Goal: Task Accomplishment & Management: Use online tool/utility

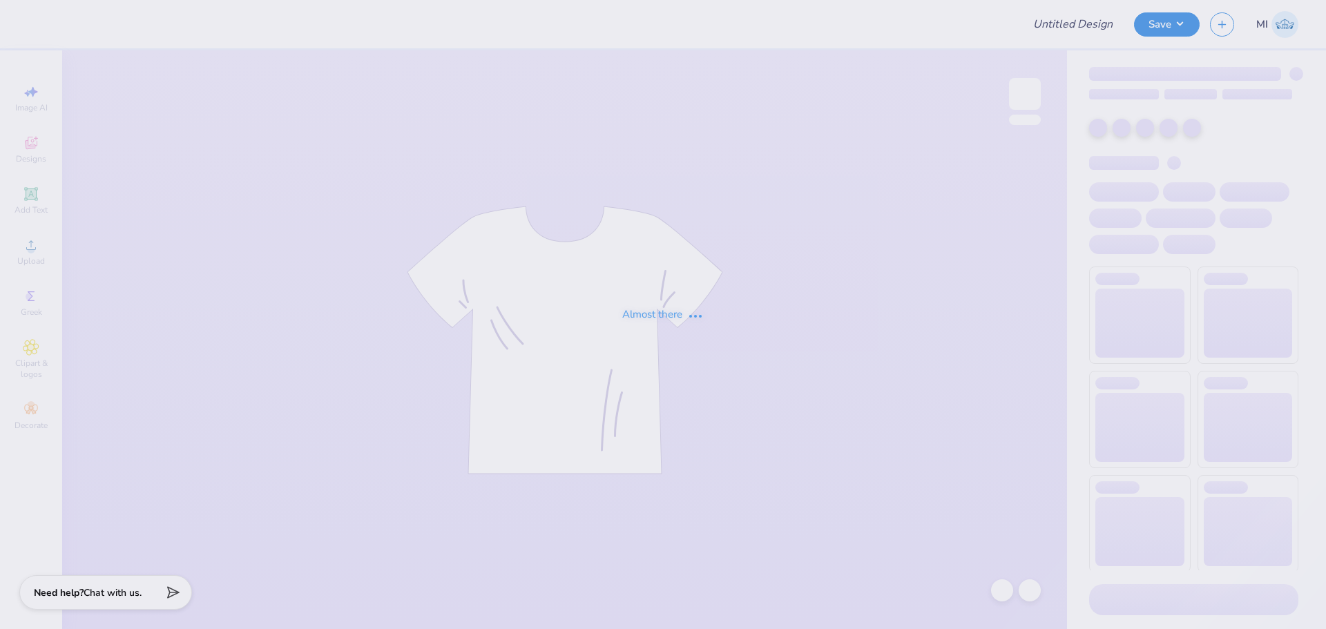
type input "Sophia Carpenter : Hofstra University"
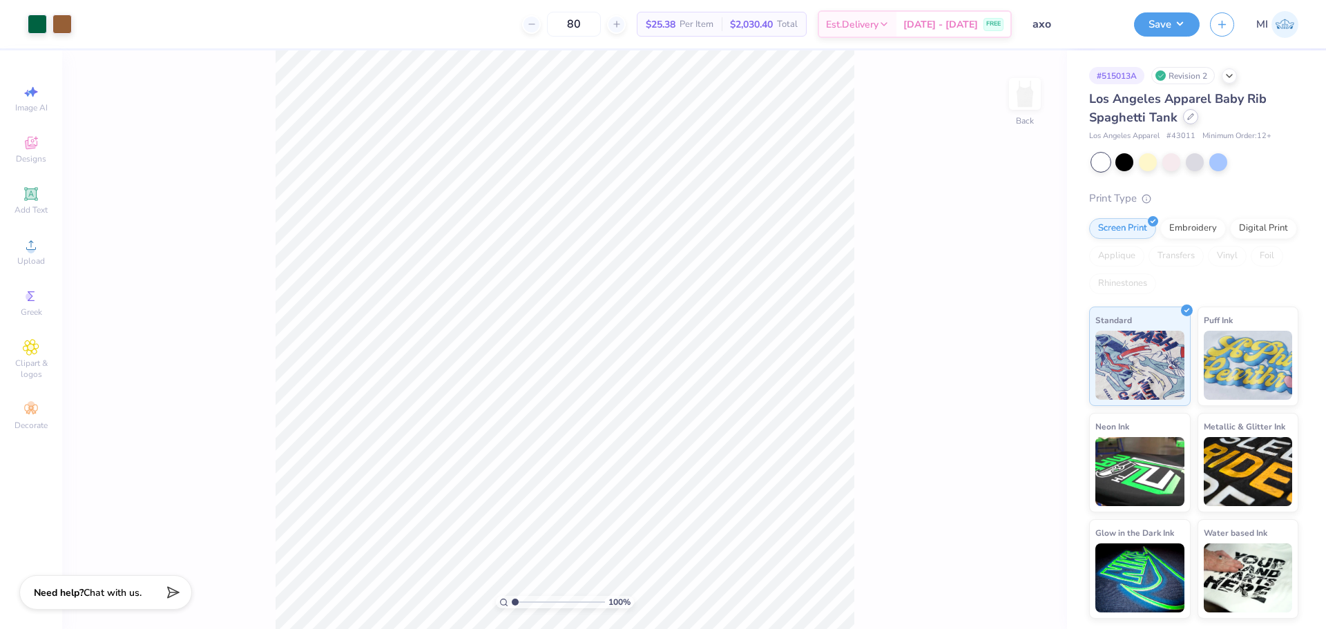
click at [1186, 122] on div at bounding box center [1190, 116] width 15 height 15
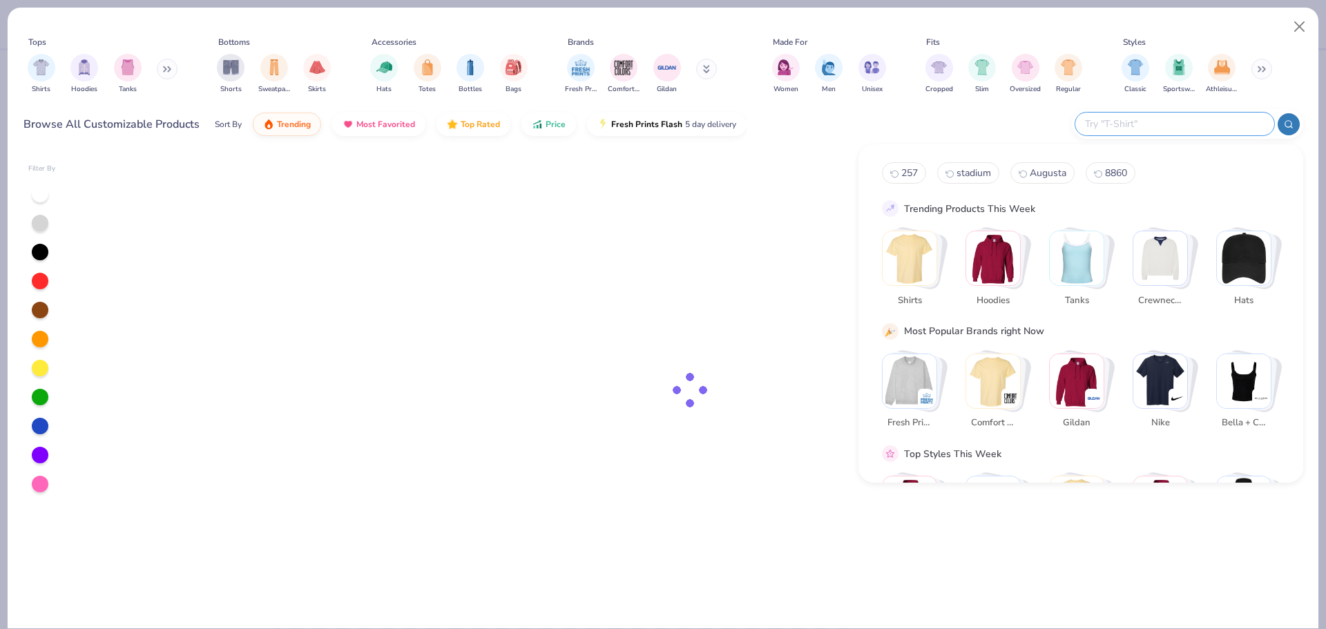
click at [1180, 128] on input "text" at bounding box center [1174, 124] width 181 height 16
paste input "8962"
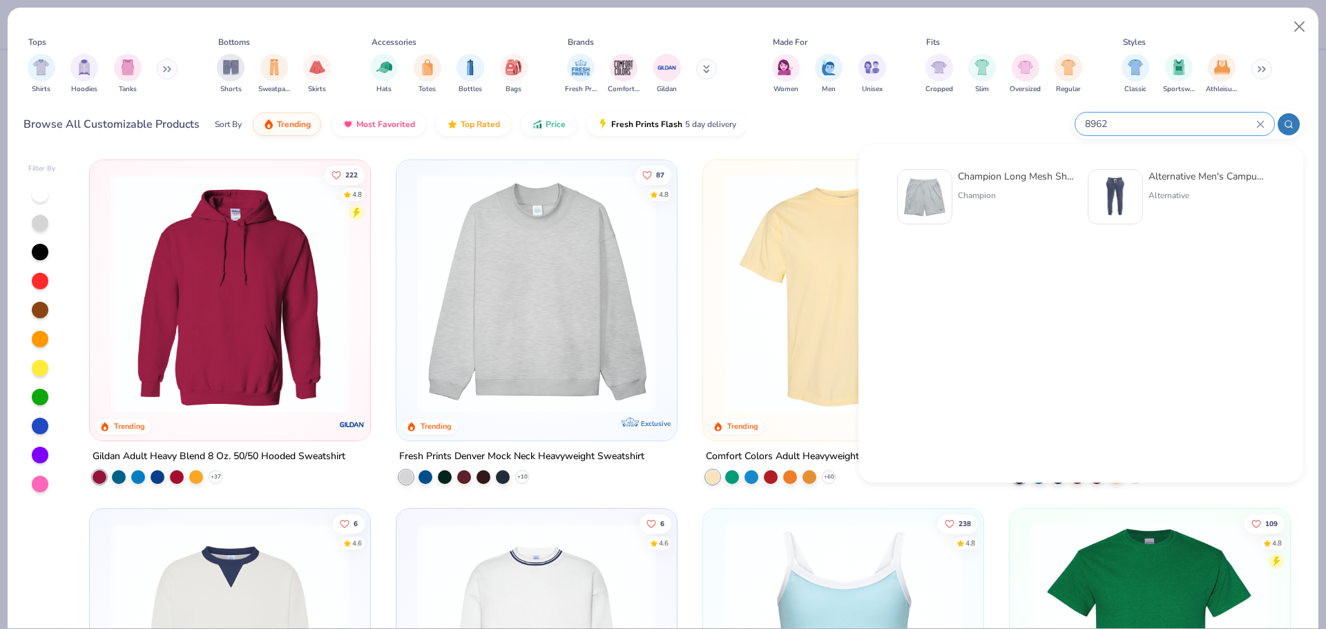
type input "8962"
drag, startPoint x: 1162, startPoint y: 115, endPoint x: 1068, endPoint y: 135, distance: 95.5
click at [1068, 135] on div "Browse All Customizable Products Sort By Trending Most Favorited Top Rated Pric…" at bounding box center [663, 124] width 1280 height 39
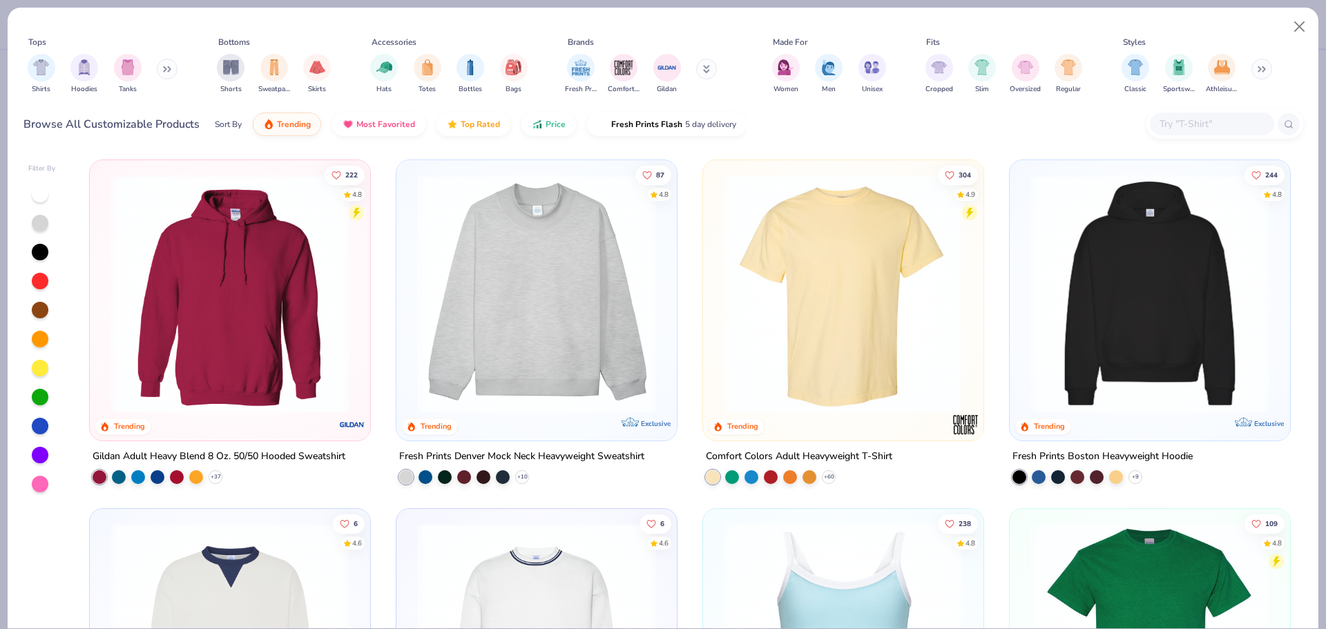
click at [1258, 122] on input "text" at bounding box center [1211, 124] width 106 height 16
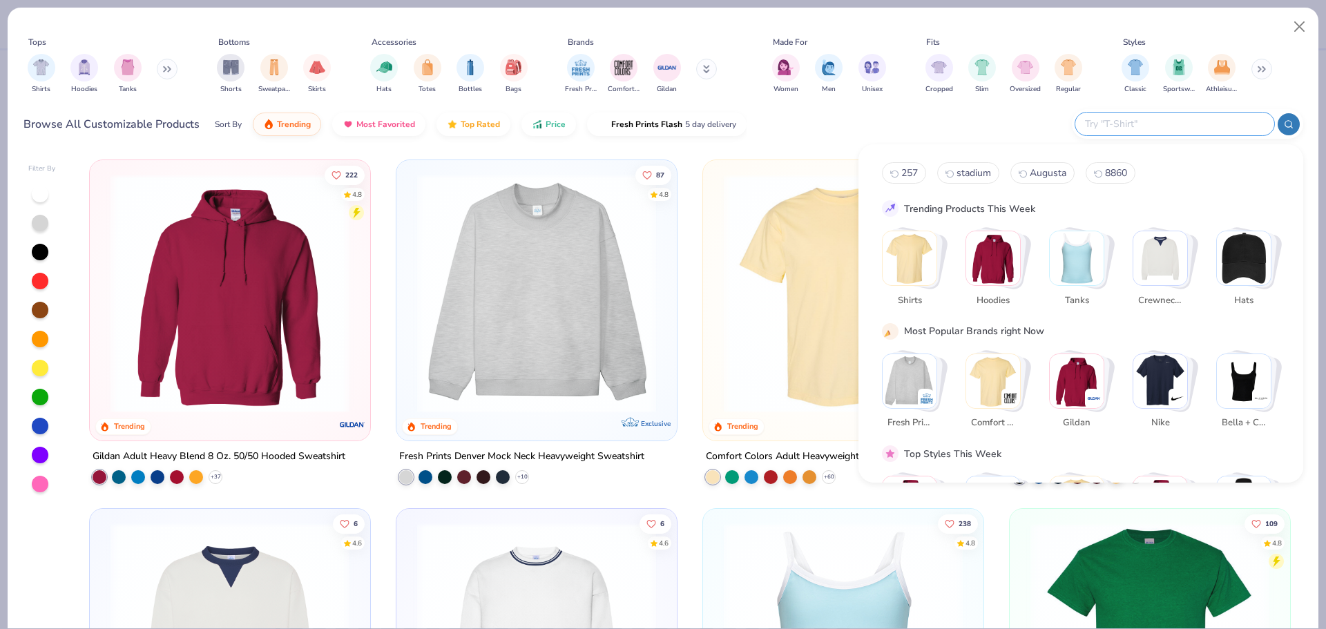
paste input "Women's B-Core Tank Top"
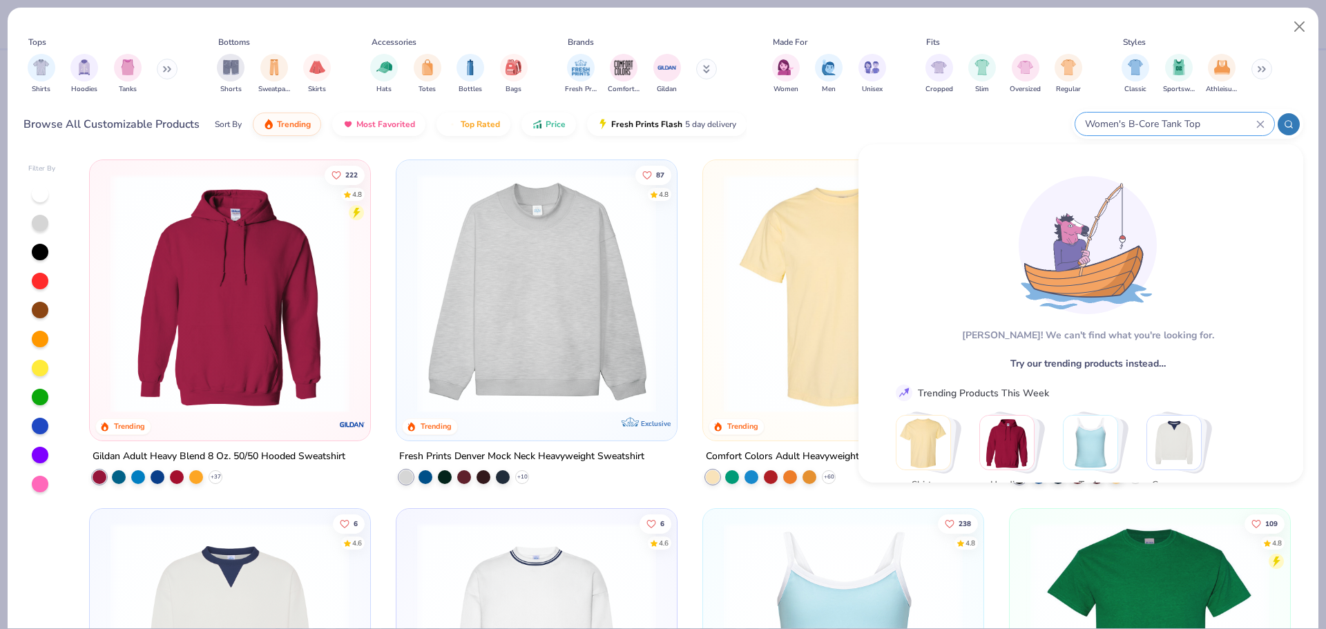
type input "Women's B-Core Tank Top"
drag, startPoint x: 1228, startPoint y: 113, endPoint x: 867, endPoint y: 113, distance: 361.2
click at [867, 113] on div "Browse All Customizable Products Sort By Trending Most Favorited Top Rated Pric…" at bounding box center [663, 124] width 1280 height 39
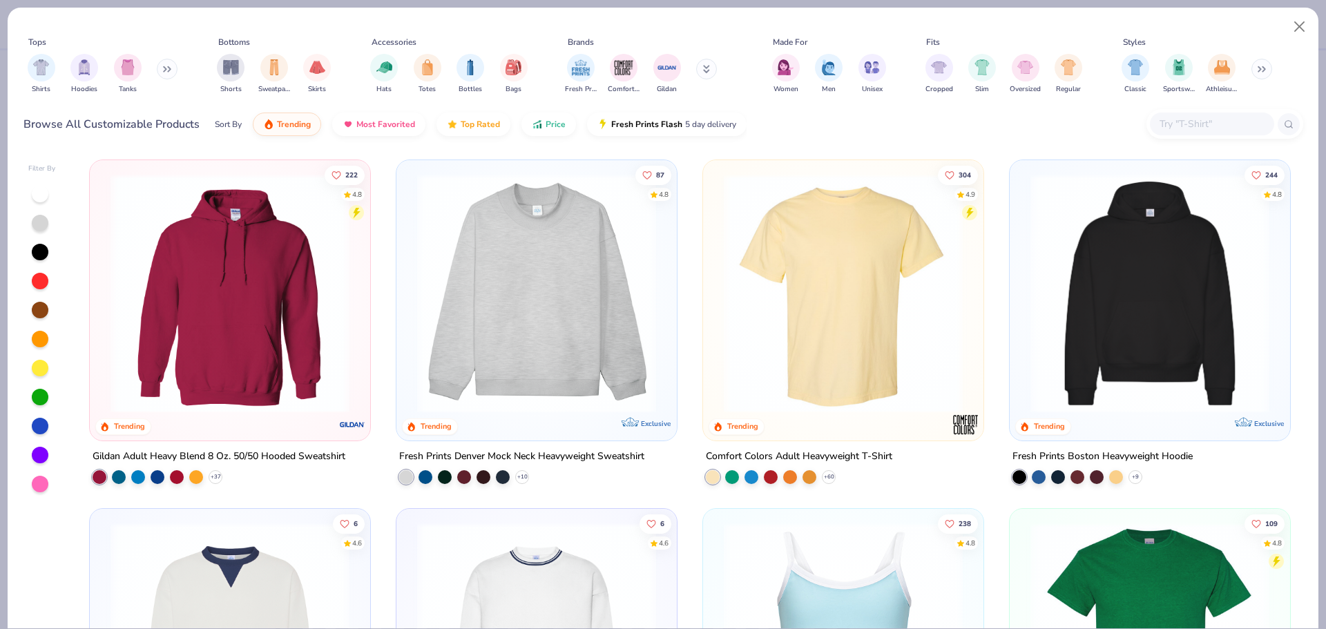
click at [1246, 122] on input "text" at bounding box center [1211, 124] width 106 height 16
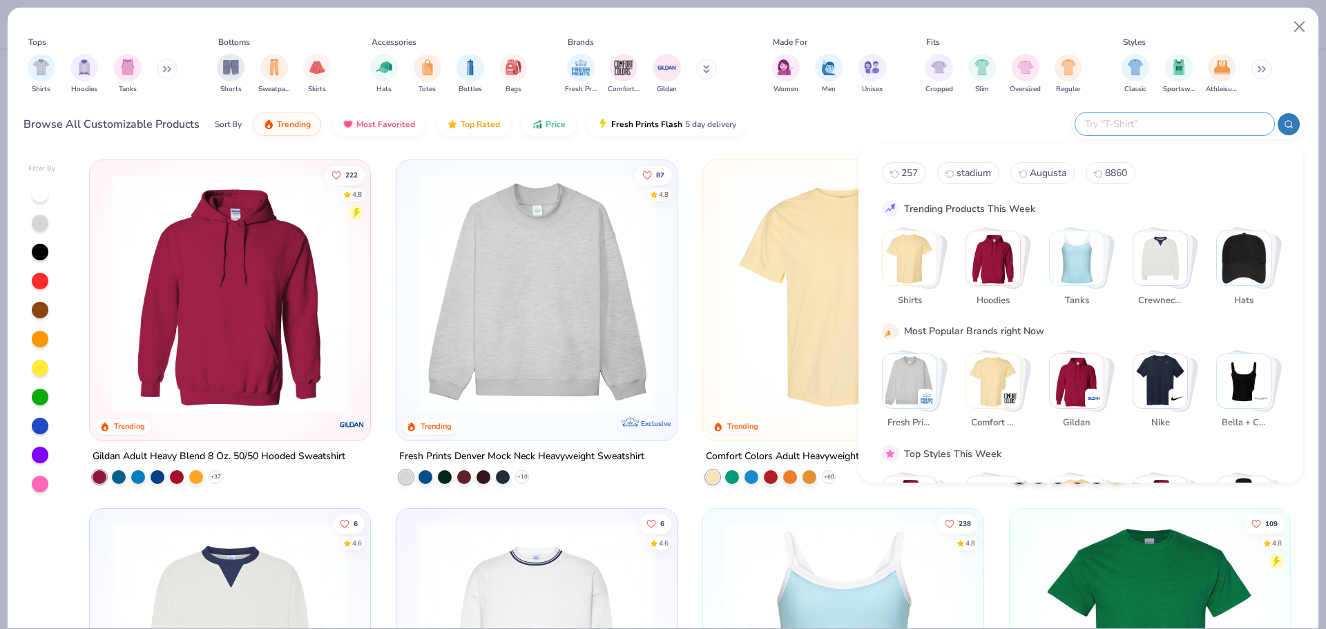
paste input "Alleson Athletic 8962"
type input "Alleson Athletic 8962"
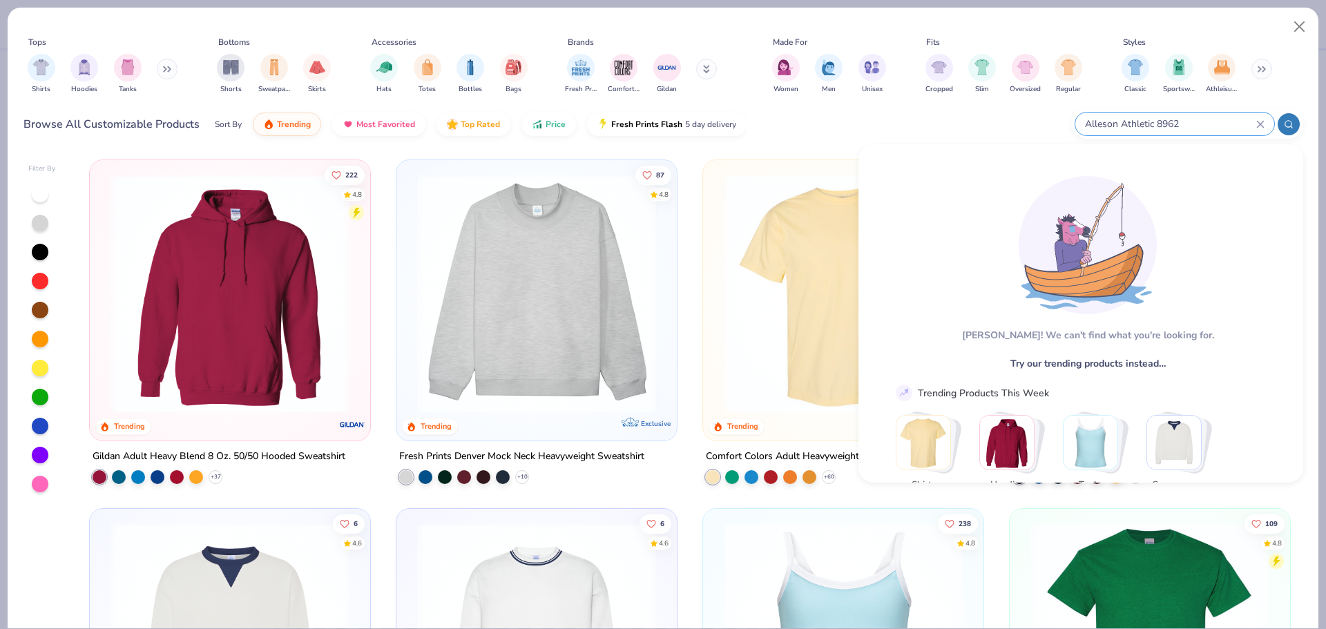
click at [1264, 121] on div "Alleson Athletic 8962" at bounding box center [1174, 124] width 199 height 23
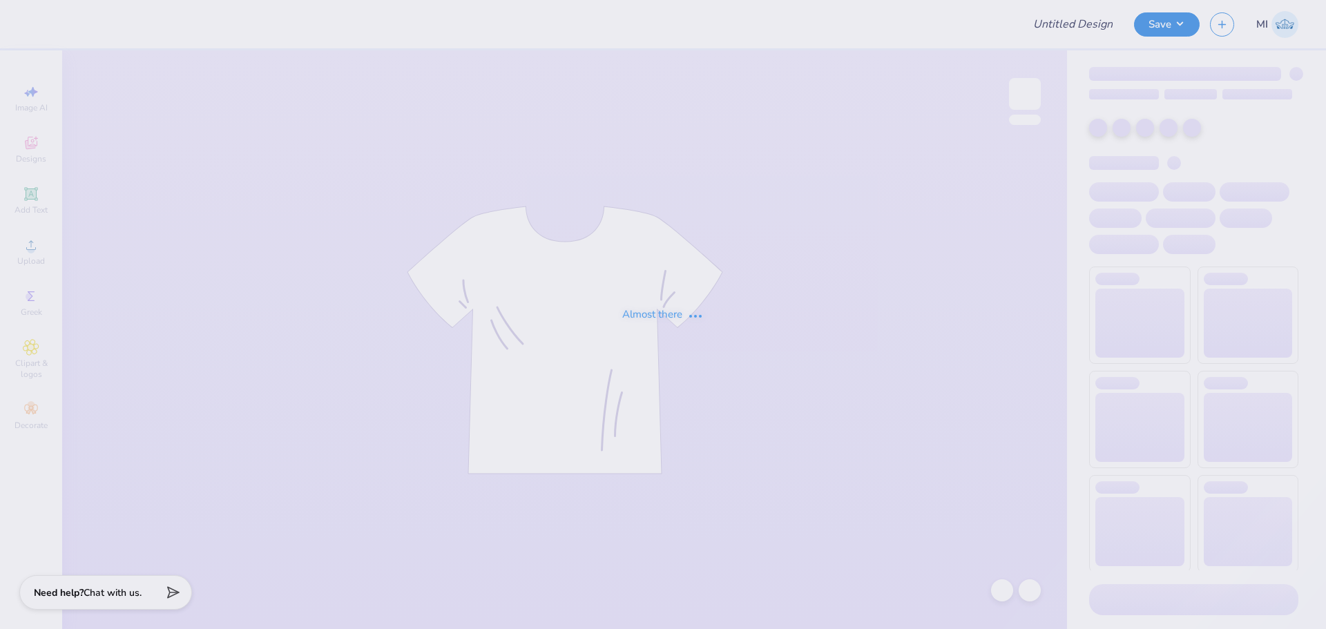
type input "The University of Kentucky : Ellie Lemen"
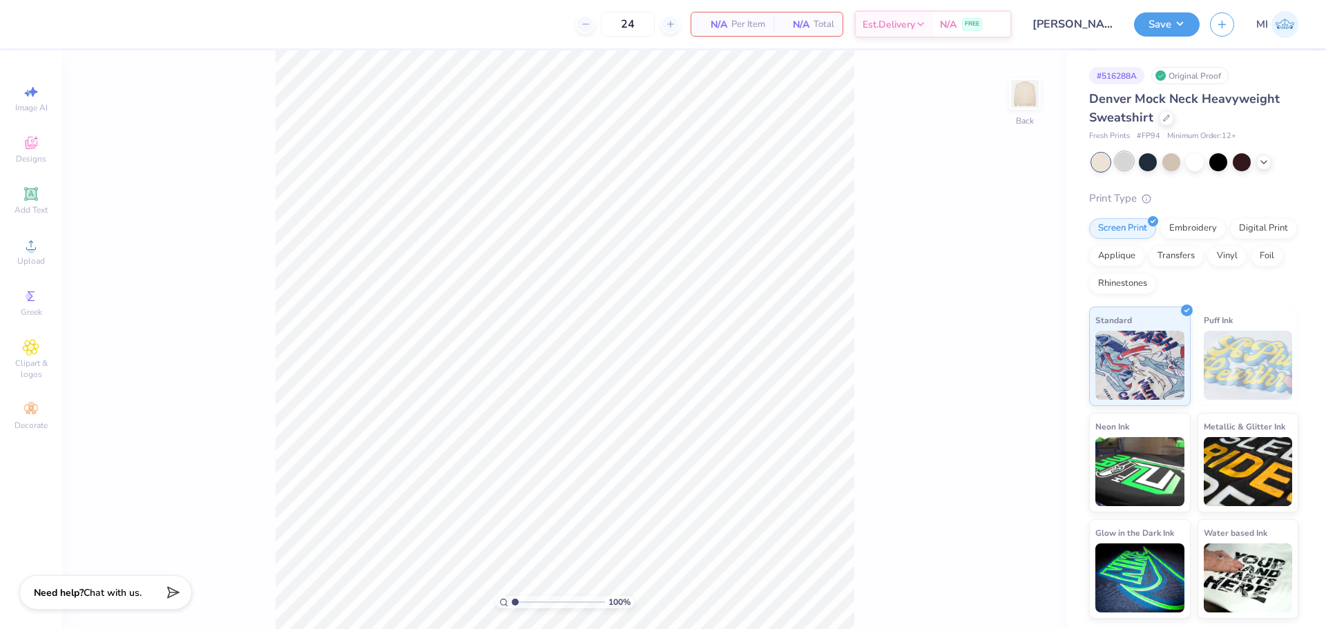
click at [1119, 168] on div at bounding box center [1124, 161] width 18 height 18
